Goal: Find contact information: Find contact information

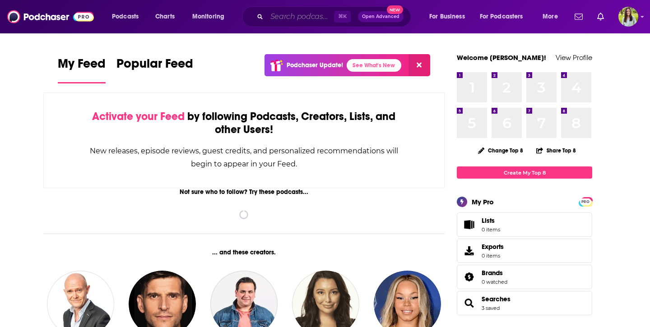
click at [288, 19] on input "Search podcasts, credits, & more..." at bounding box center [300, 16] width 67 height 14
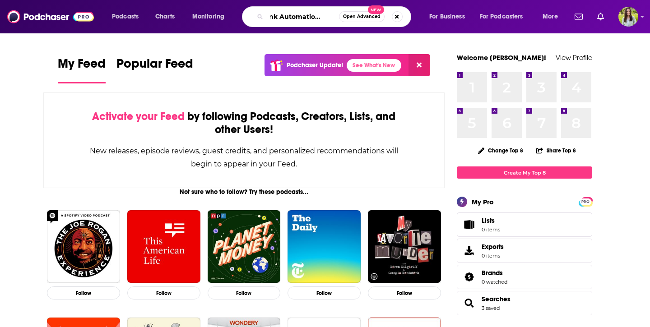
scroll to position [0, 14]
type input "Bank Automation news"
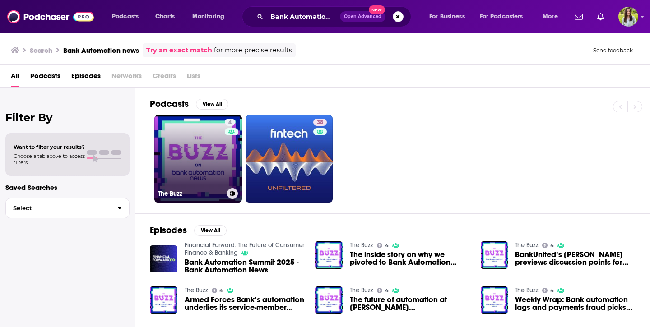
click at [182, 153] on link "4 The Buzz" at bounding box center [198, 159] width 88 height 88
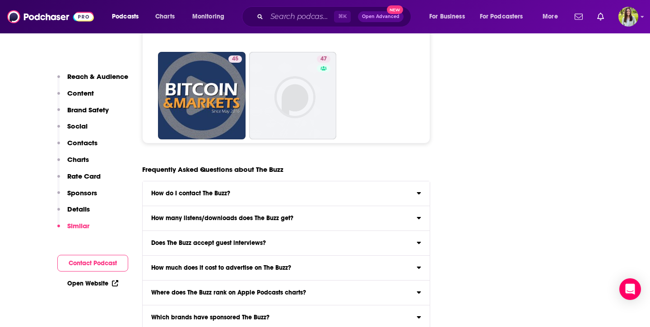
scroll to position [4188, 0]
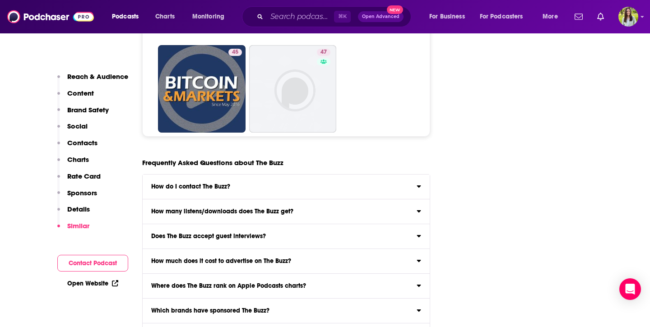
click at [246, 190] on div "How do I contact The Buzz?" at bounding box center [286, 187] width 287 height 6
click at [0, 0] on input "How do I contact The Buzz? Click here to view contact information for The Buzz ." at bounding box center [0, 0] width 0 height 0
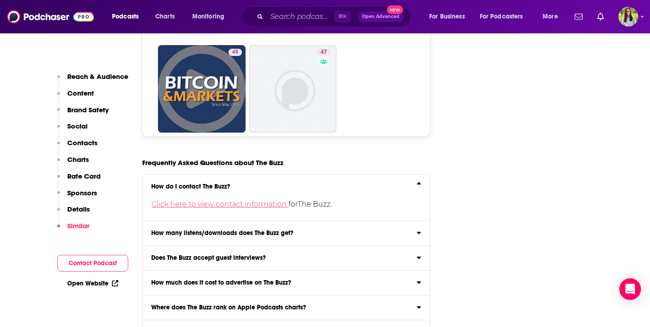
click at [227, 207] on link "Click here to view contact information" at bounding box center [220, 204] width 137 height 9
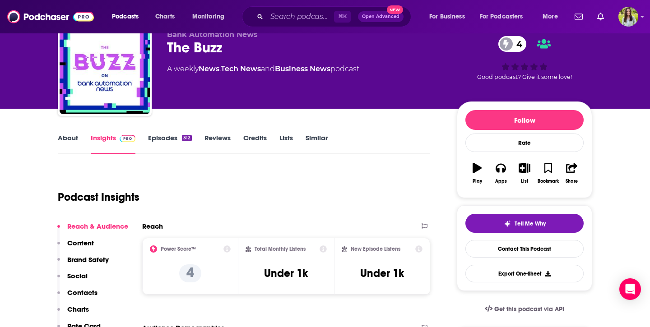
scroll to position [49, 0]
